Goal: Information Seeking & Learning: Learn about a topic

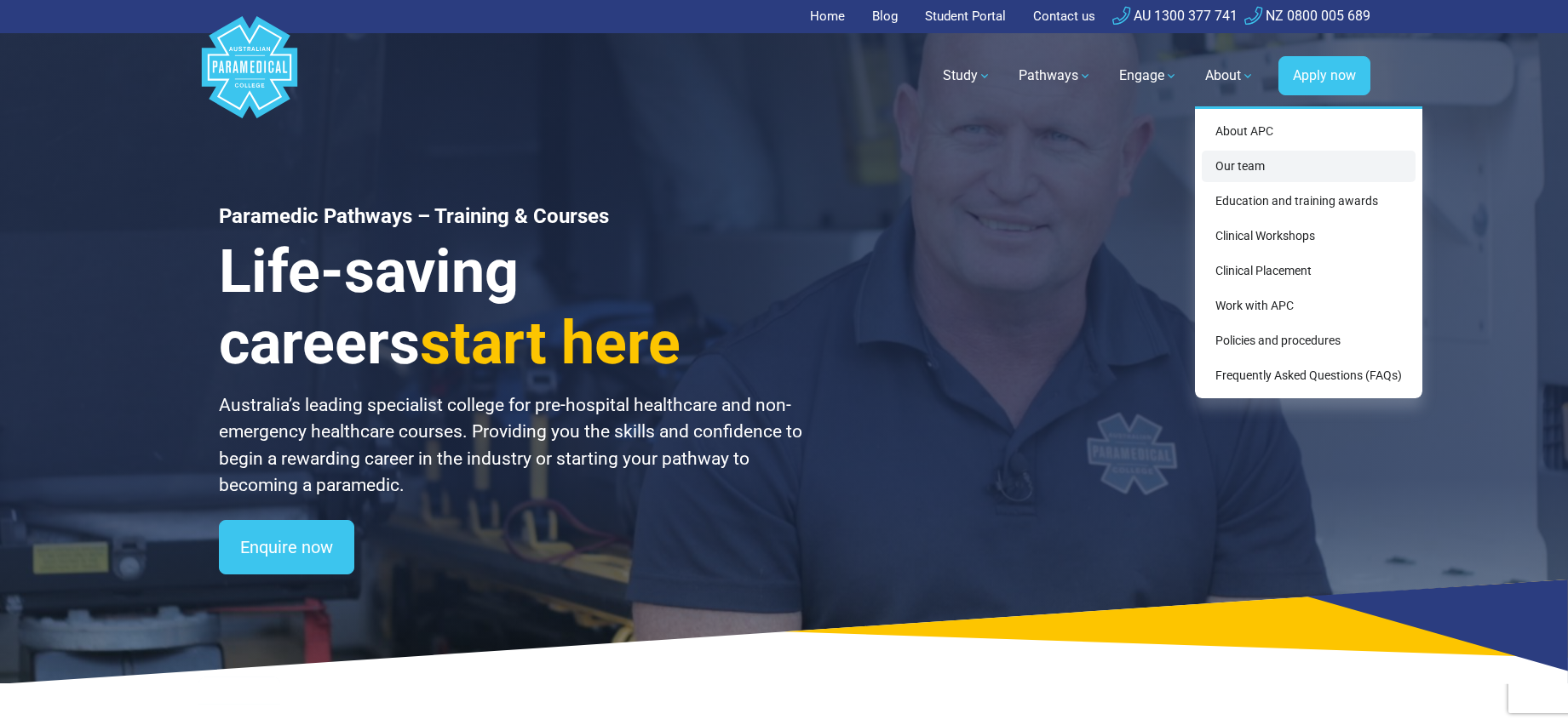
click at [1246, 175] on link "Our team" at bounding box center [1308, 167] width 214 height 31
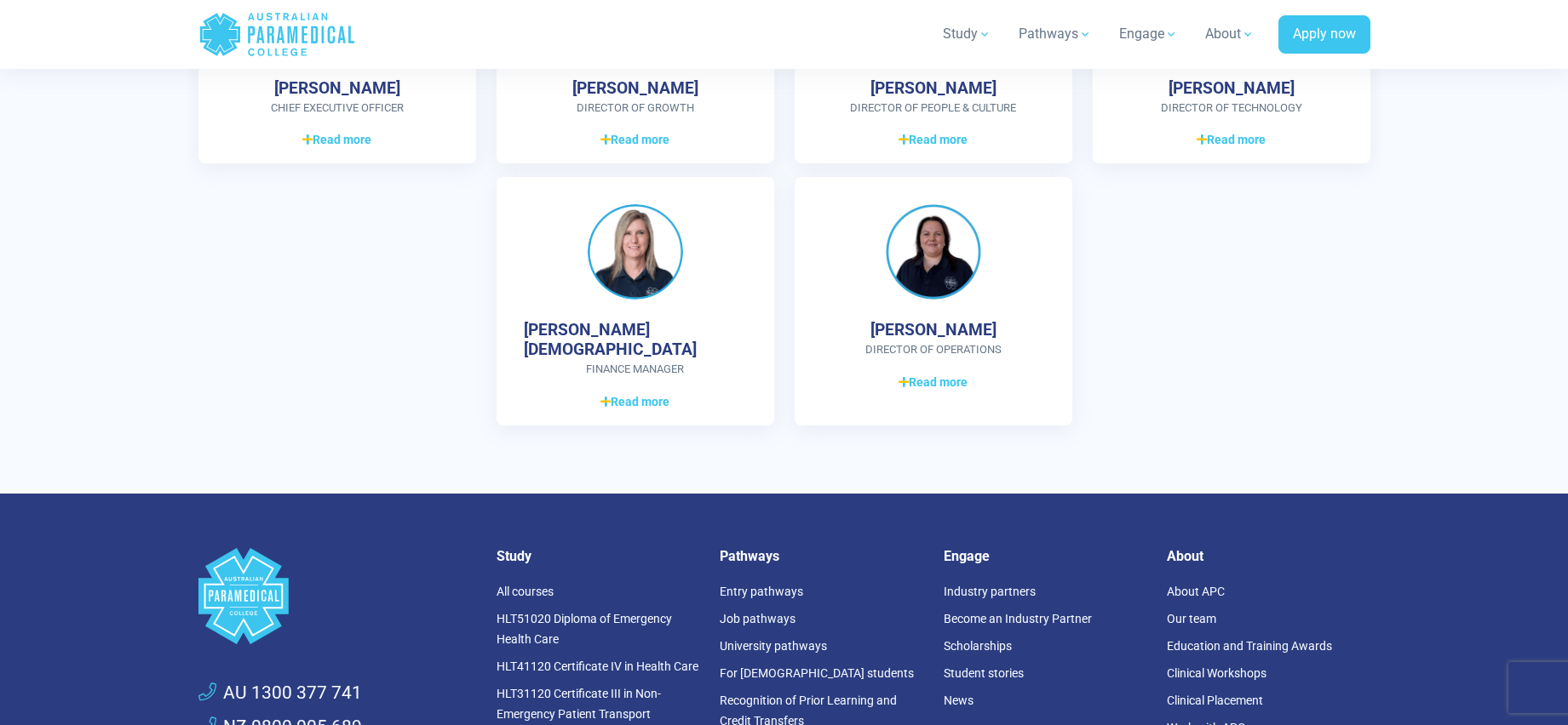
scroll to position [4367, 0]
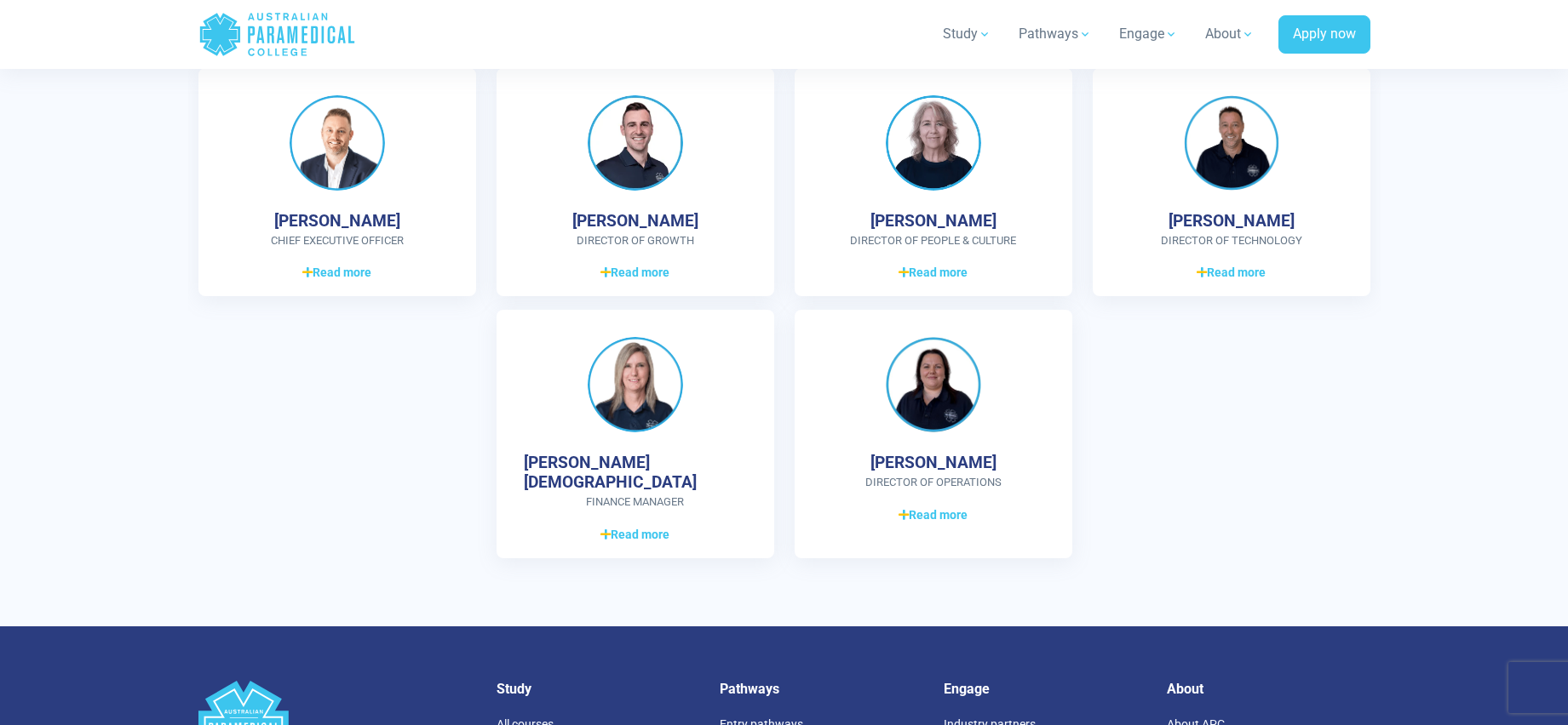
click at [1101, 438] on div "[PERSON_NAME] CHIEF EXECUTIVE OFFICER Graduate Diploma of Management (Learning)…" at bounding box center [784, 320] width 1192 height 504
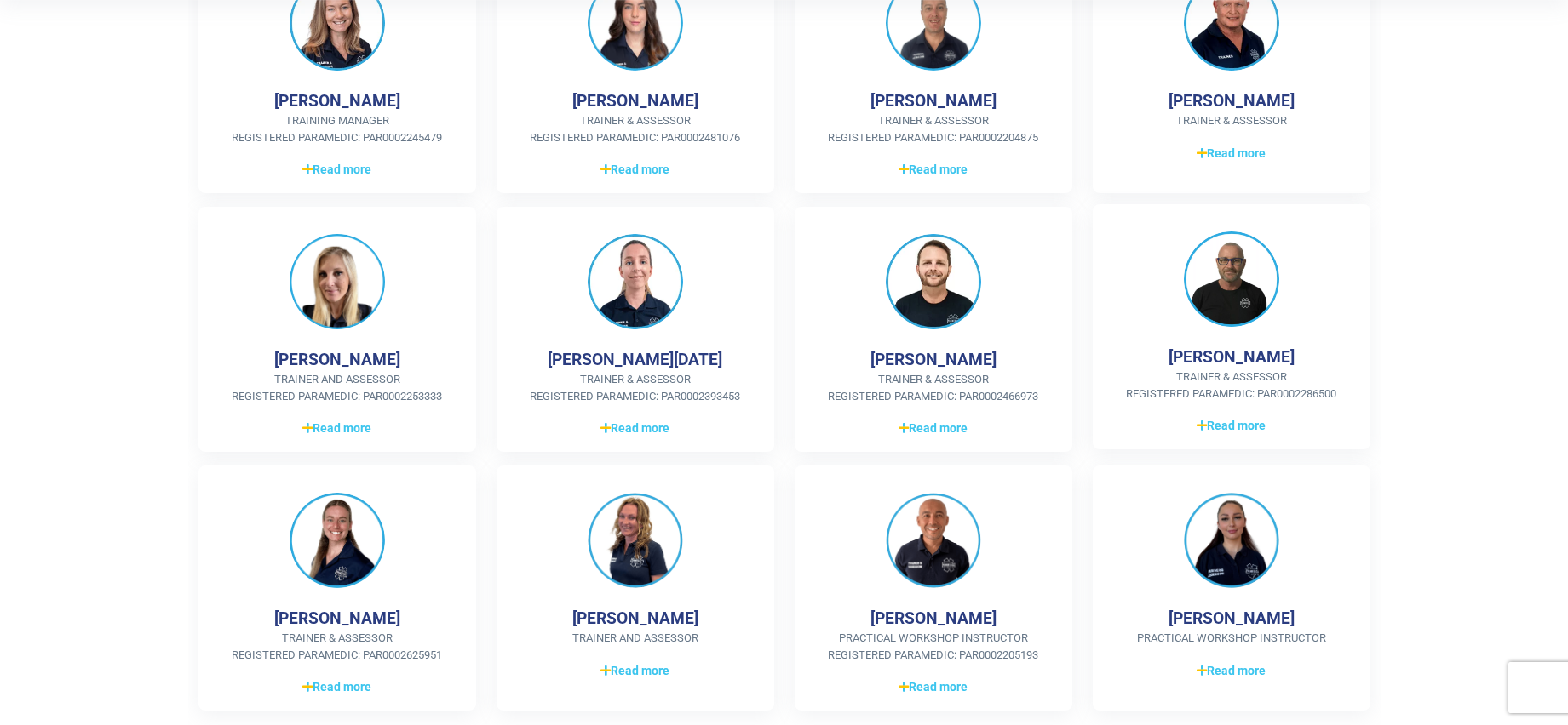
scroll to position [425, 0]
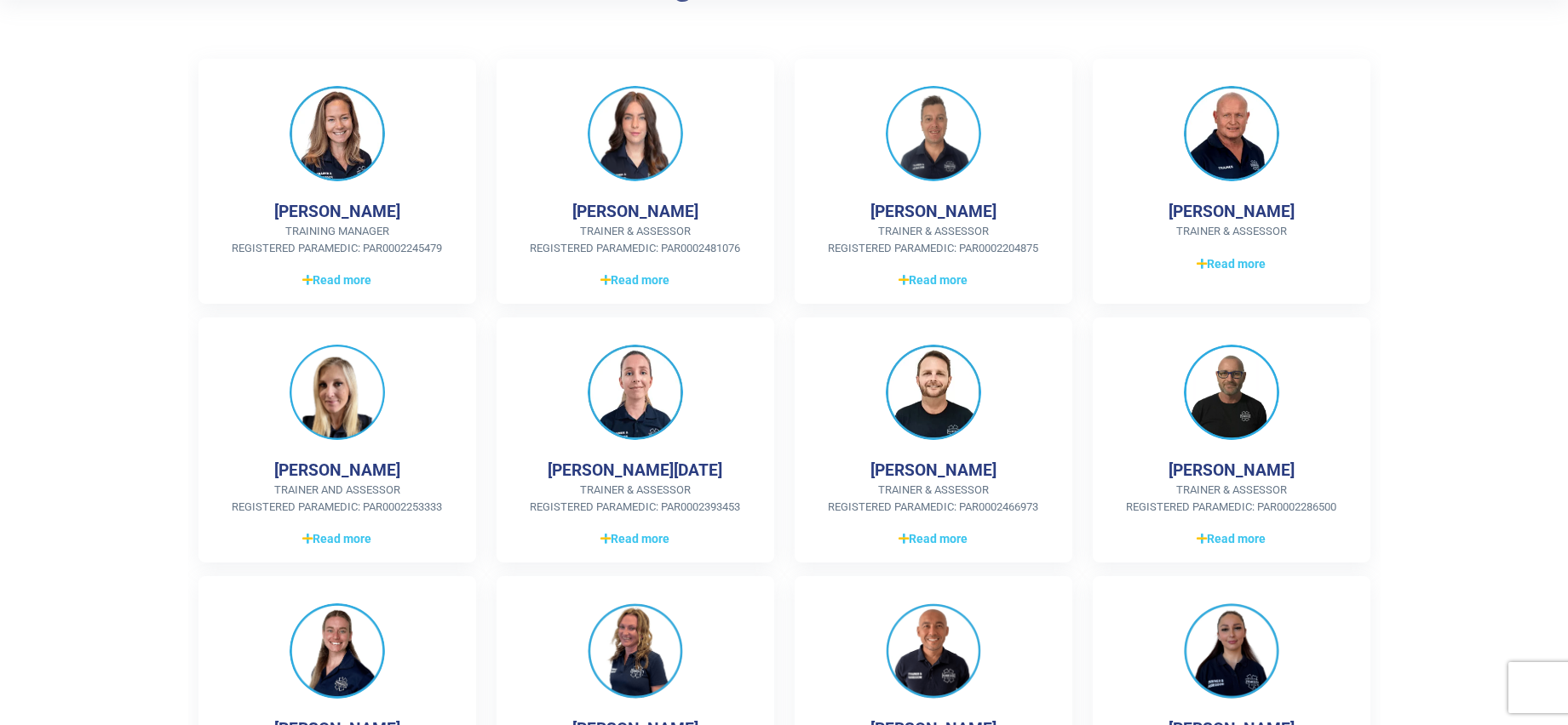
drag, startPoint x: 1521, startPoint y: 136, endPoint x: 1499, endPoint y: 42, distance: 96.5
click at [1519, 135] on section "Our Training and Assessment Team [PERSON_NAME] Training Manager Registered Para…" at bounding box center [784, 398] width 1568 height 983
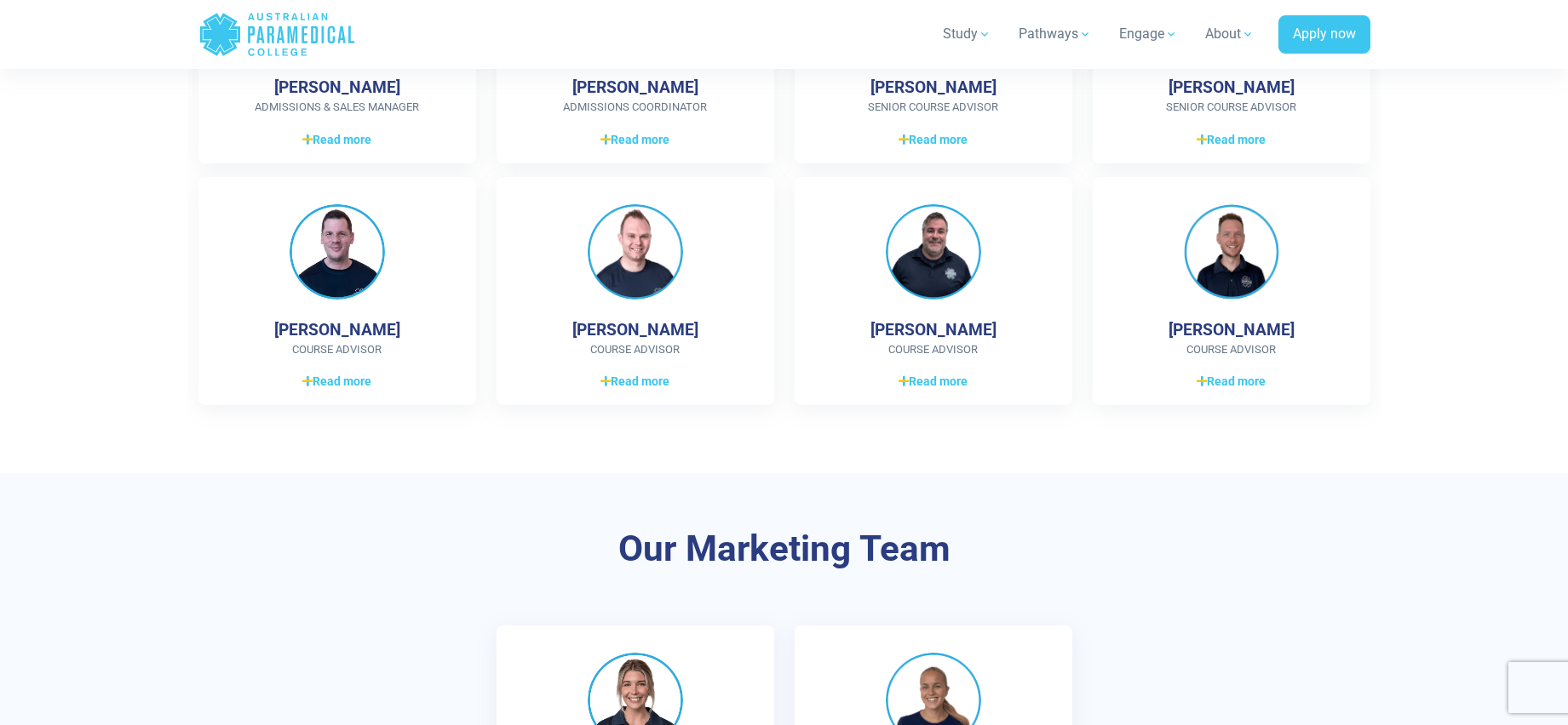
scroll to position [1985, 0]
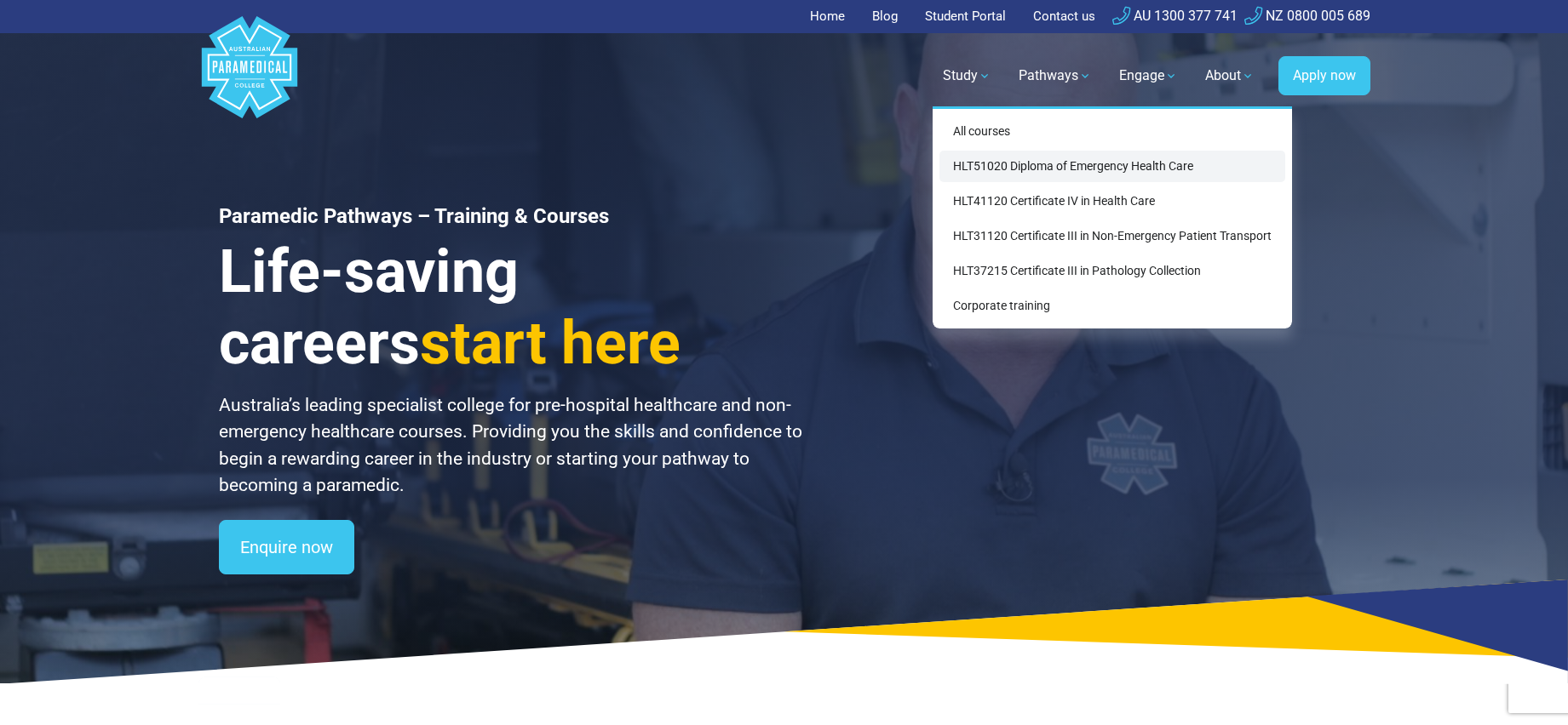
click at [1048, 165] on link "HLT51020 Diploma of Emergency Health Care" at bounding box center [1112, 167] width 346 height 31
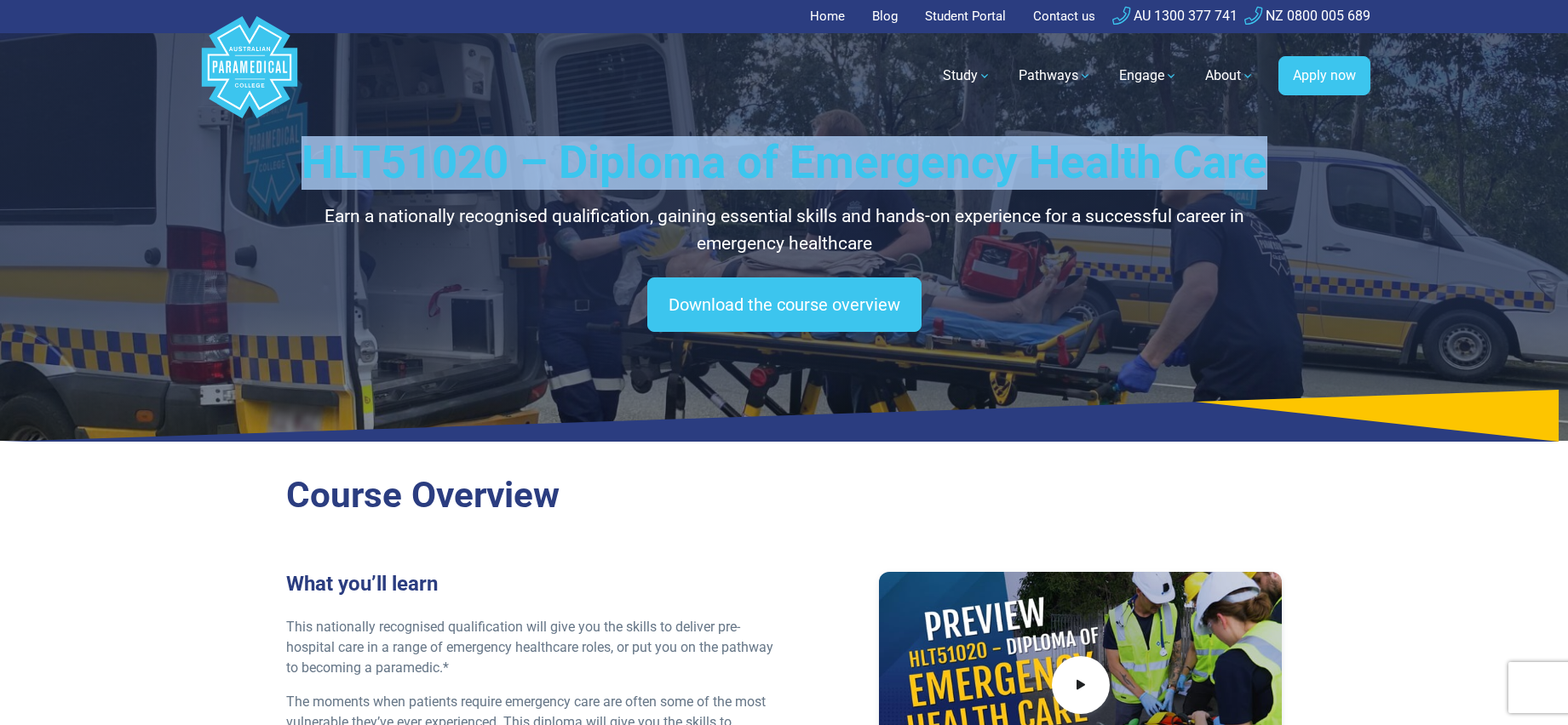
drag, startPoint x: 312, startPoint y: 159, endPoint x: 1275, endPoint y: 174, distance: 963.1
click at [1285, 174] on div "HLT51020 – Diploma of Emergency Health Care Earn a nationally recognised qualif…" at bounding box center [784, 221] width 1192 height 441
copy h1 "HLT51020 – Diploma of Emergency Health Care"
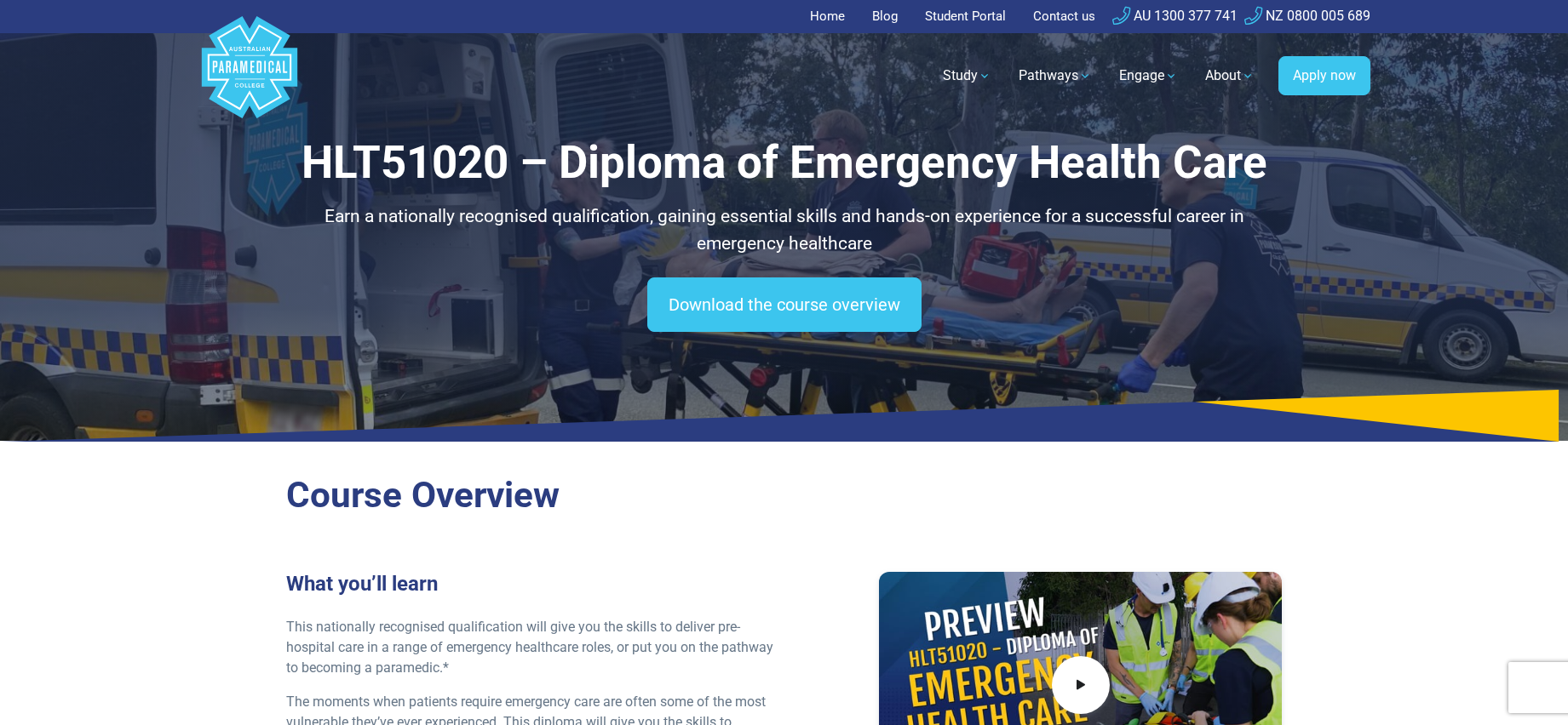
click at [873, 482] on h2 "Course Overview" at bounding box center [784, 496] width 996 height 43
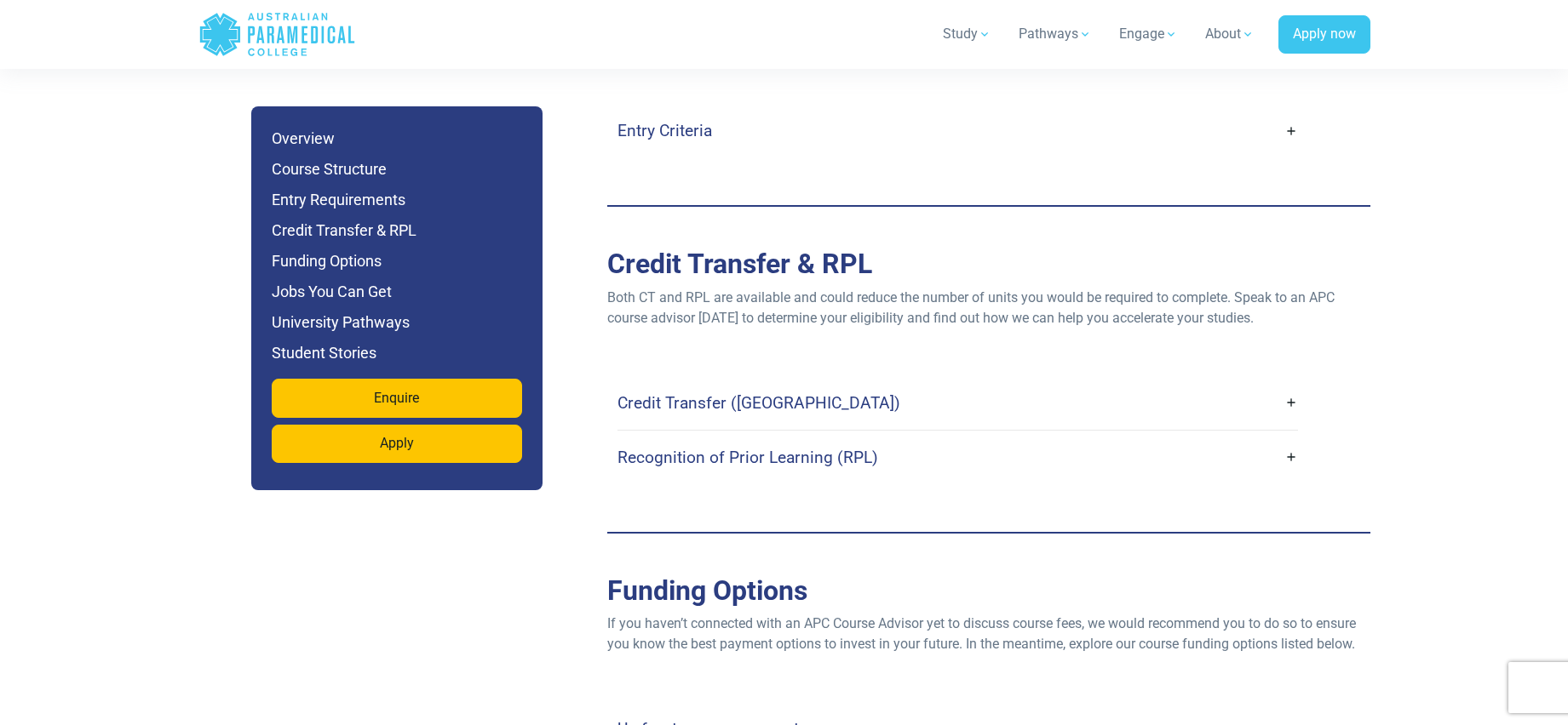
scroll to position [4801, 0]
